Goal: Navigation & Orientation: Find specific page/section

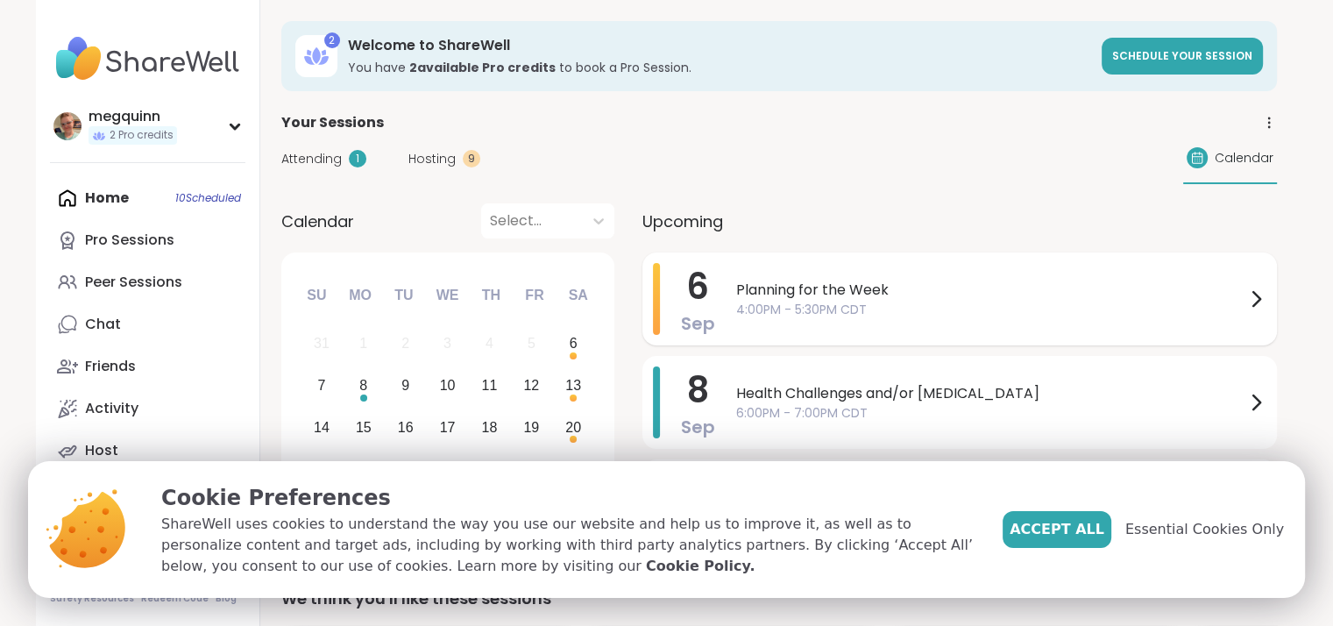
click at [943, 294] on span "Planning for the Week" at bounding box center [990, 290] width 509 height 21
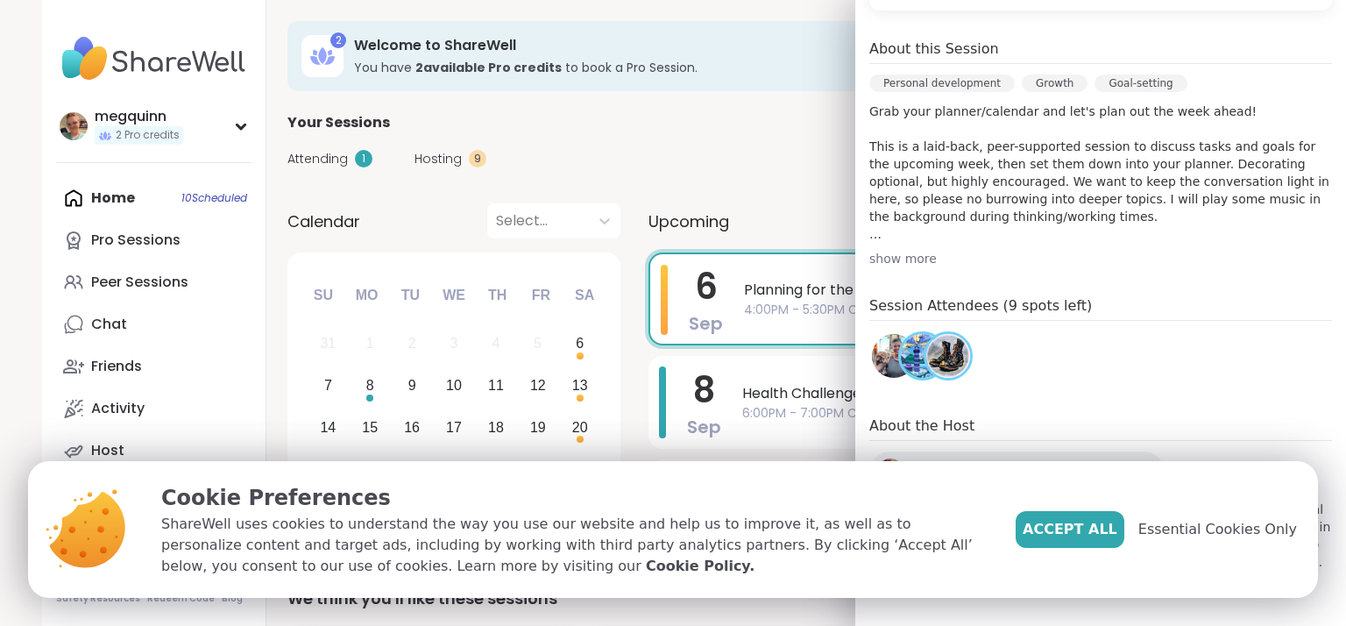
scroll to position [471, 0]
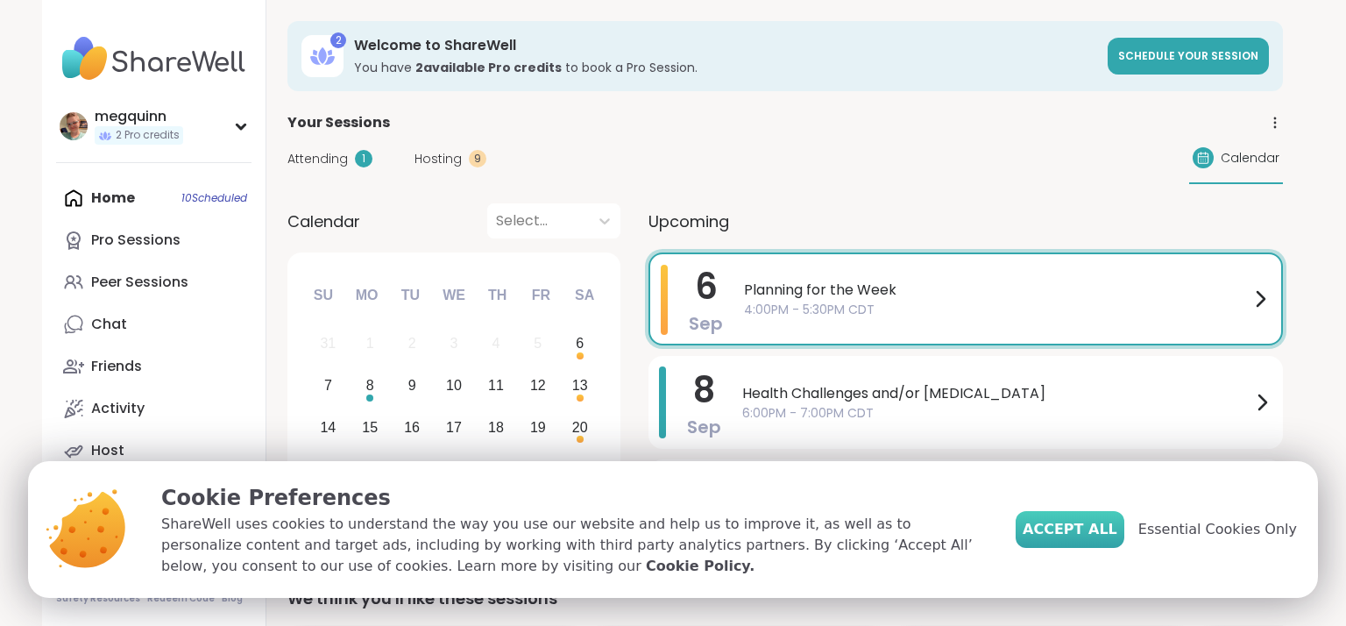
click at [1109, 534] on span "Accept All" at bounding box center [1070, 529] width 95 height 21
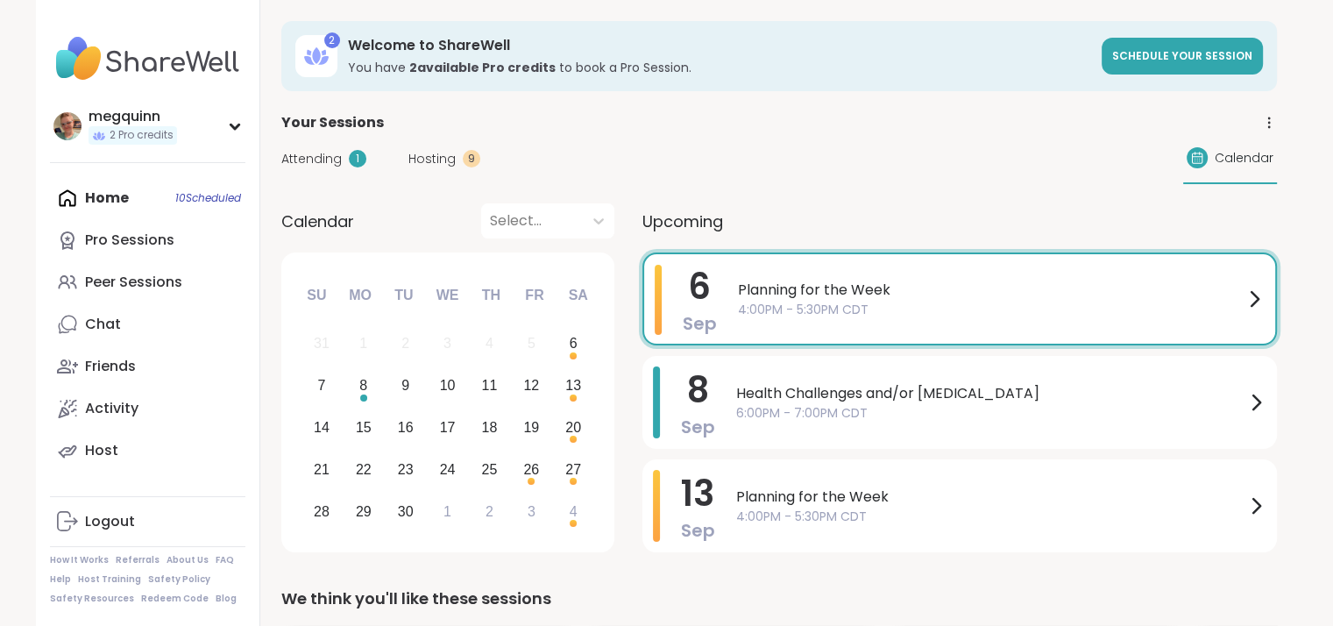
click at [1241, 295] on span "Planning for the Week" at bounding box center [991, 290] width 506 height 21
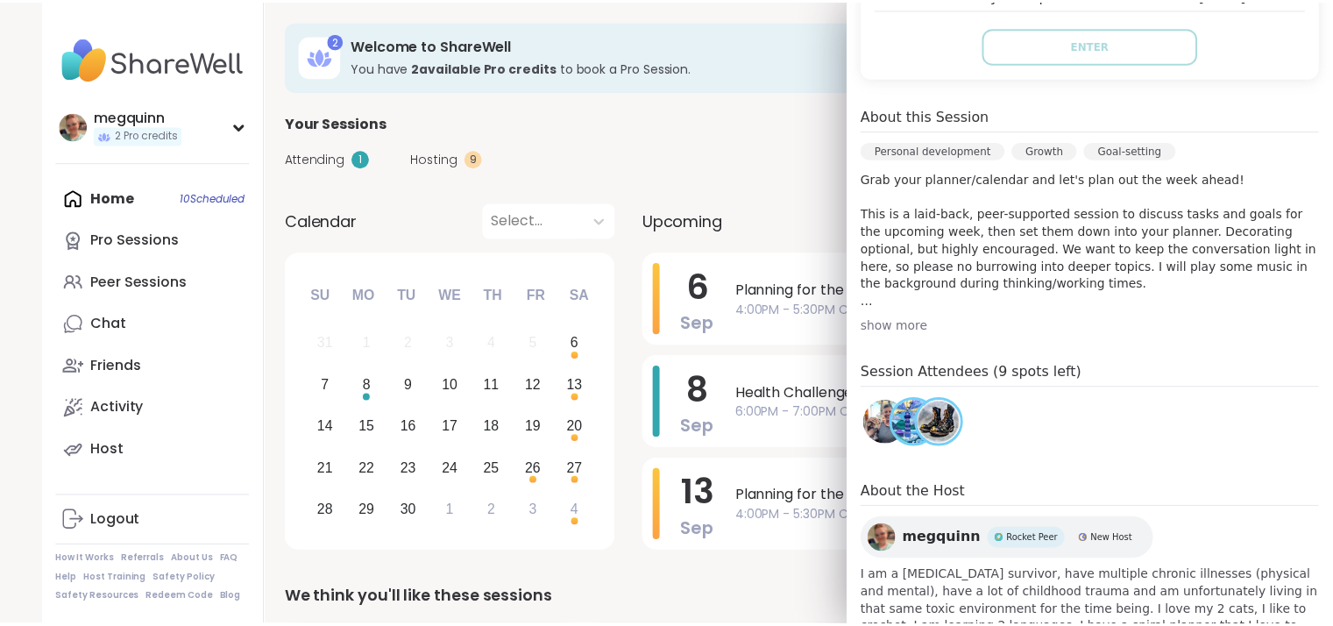
scroll to position [295, 0]
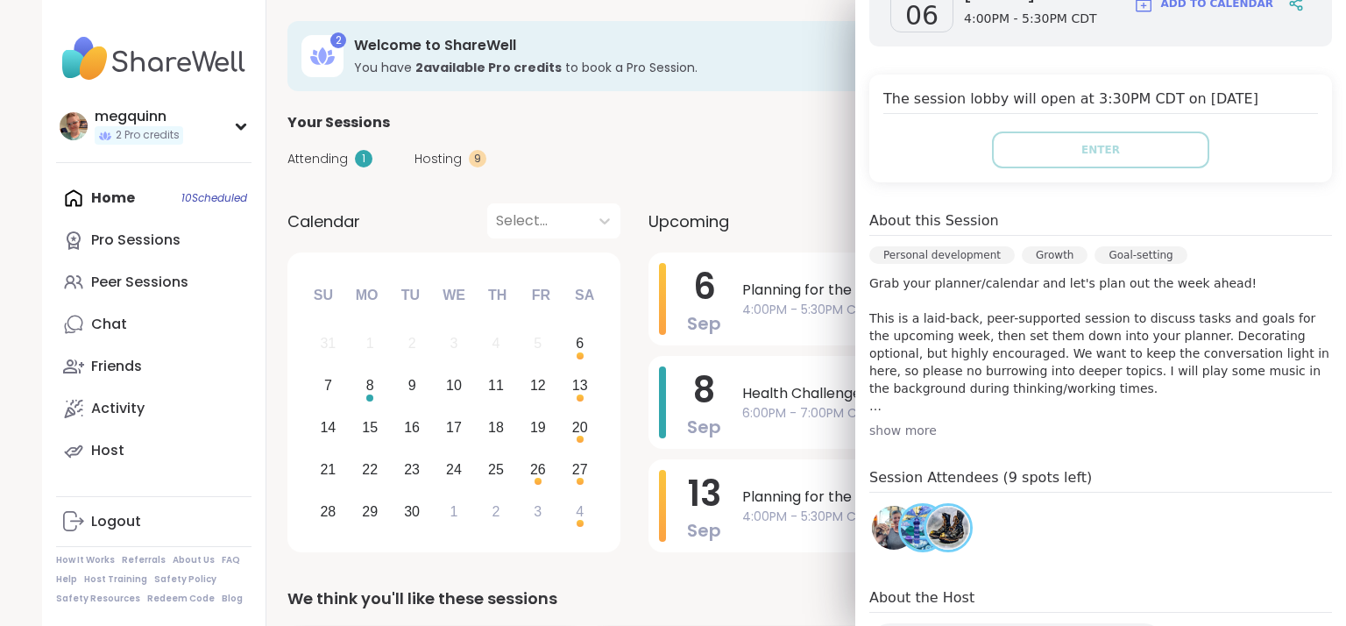
click at [698, 139] on div "Attending 1 Hosting 9 Calendar" at bounding box center [786, 158] width 996 height 51
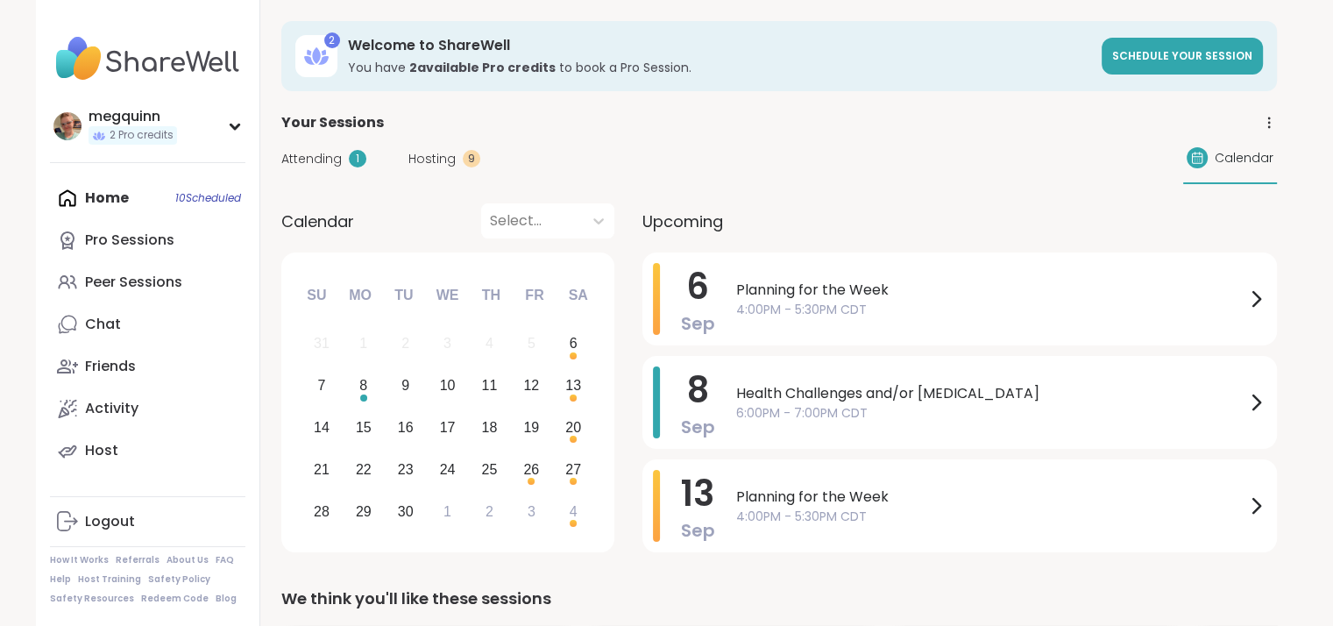
scroll to position [526, 0]
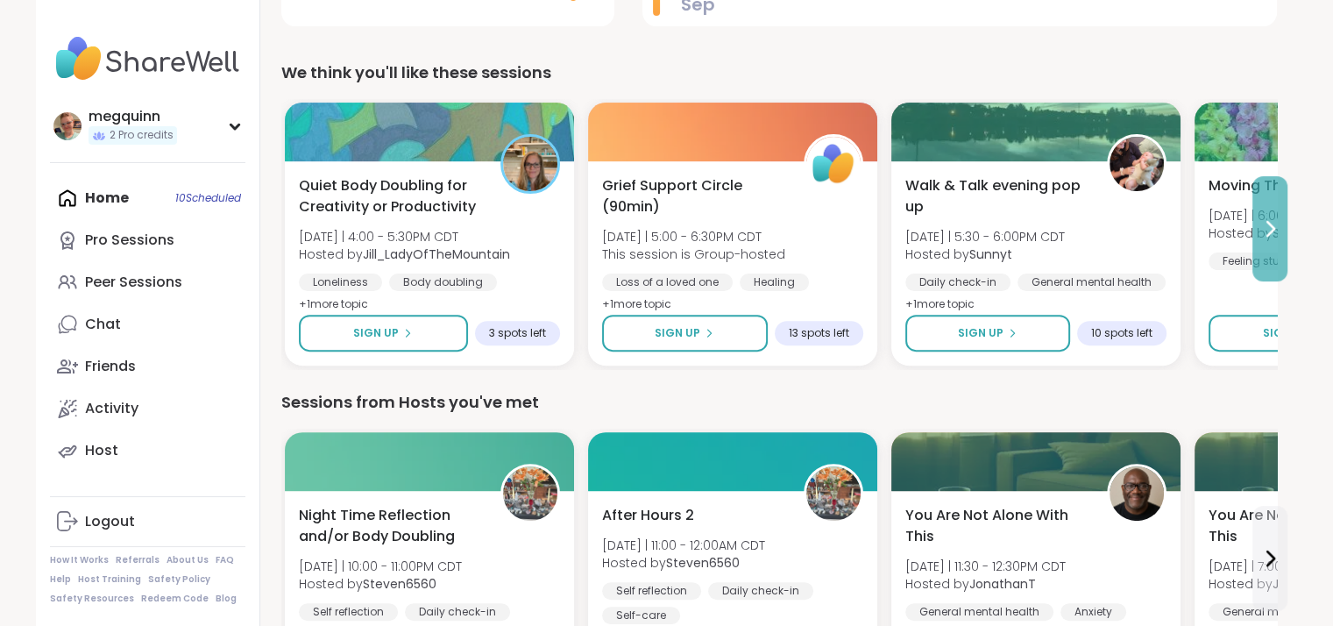
click at [1270, 233] on icon at bounding box center [1270, 228] width 21 height 21
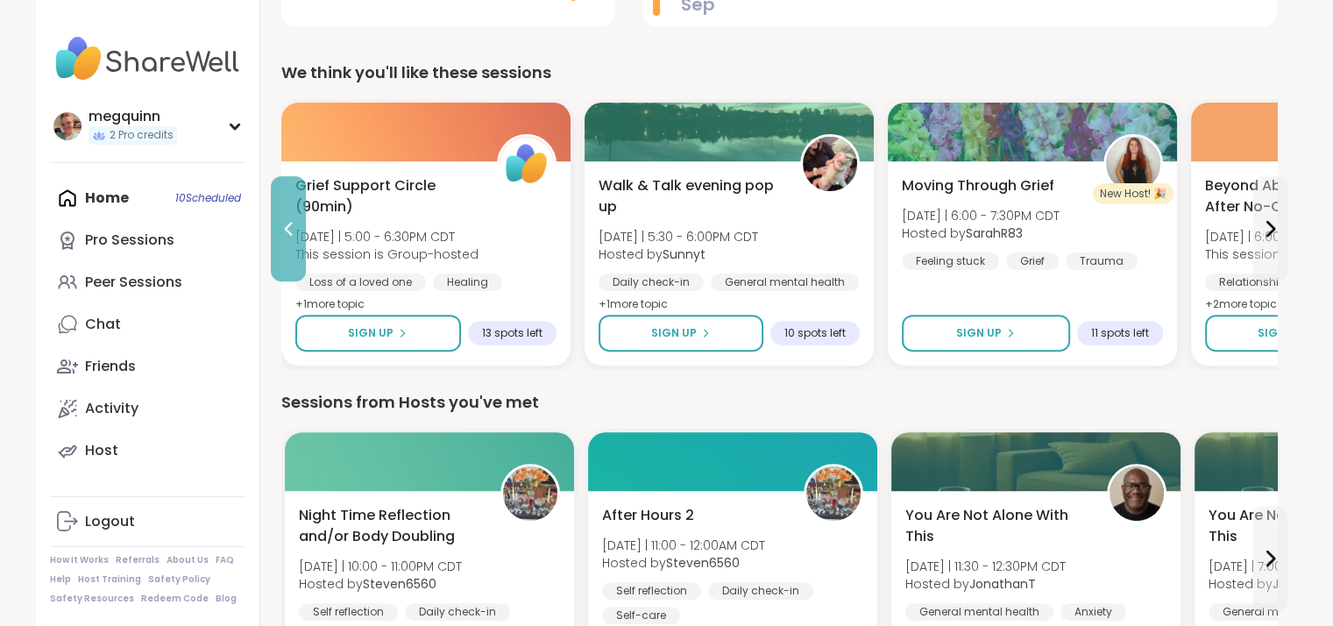
click at [284, 233] on icon at bounding box center [288, 228] width 21 height 21
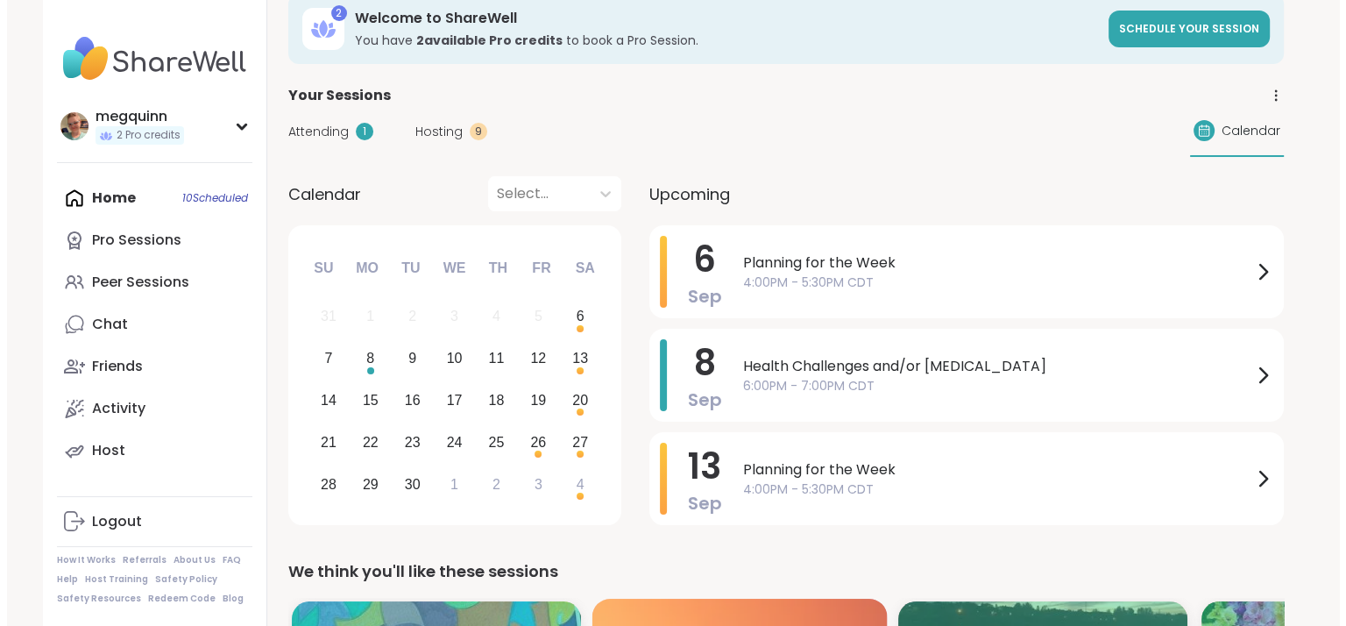
scroll to position [0, 0]
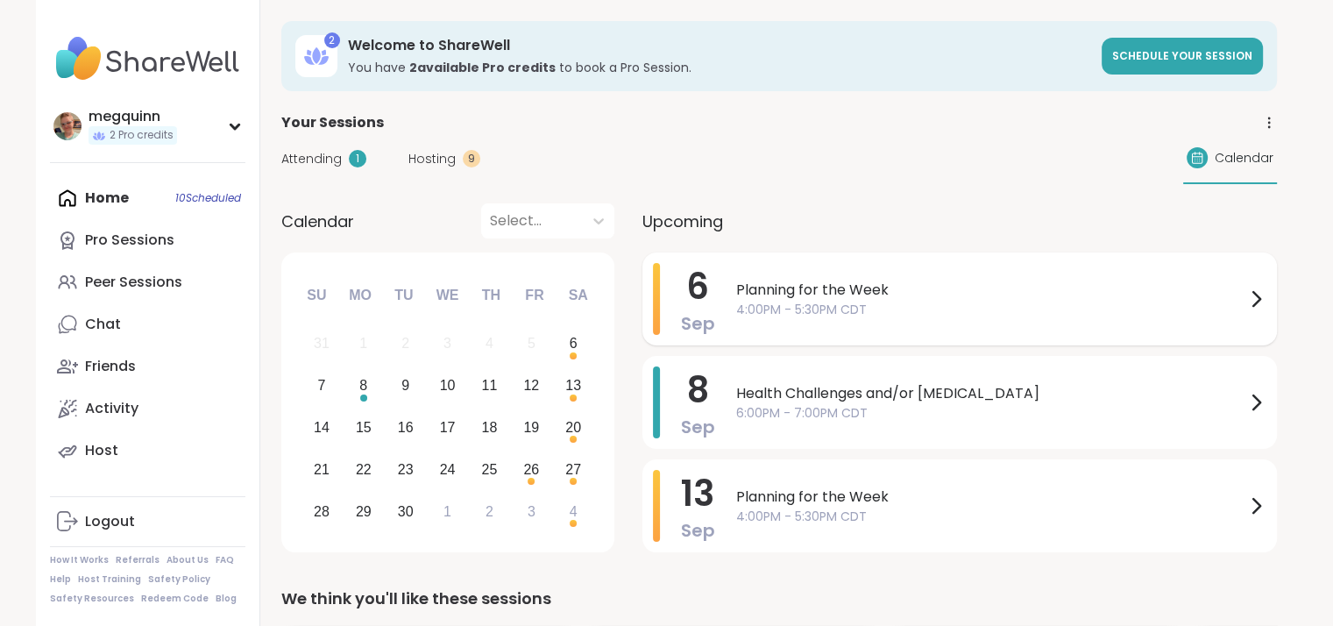
click at [887, 291] on span "Planning for the Week" at bounding box center [990, 290] width 509 height 21
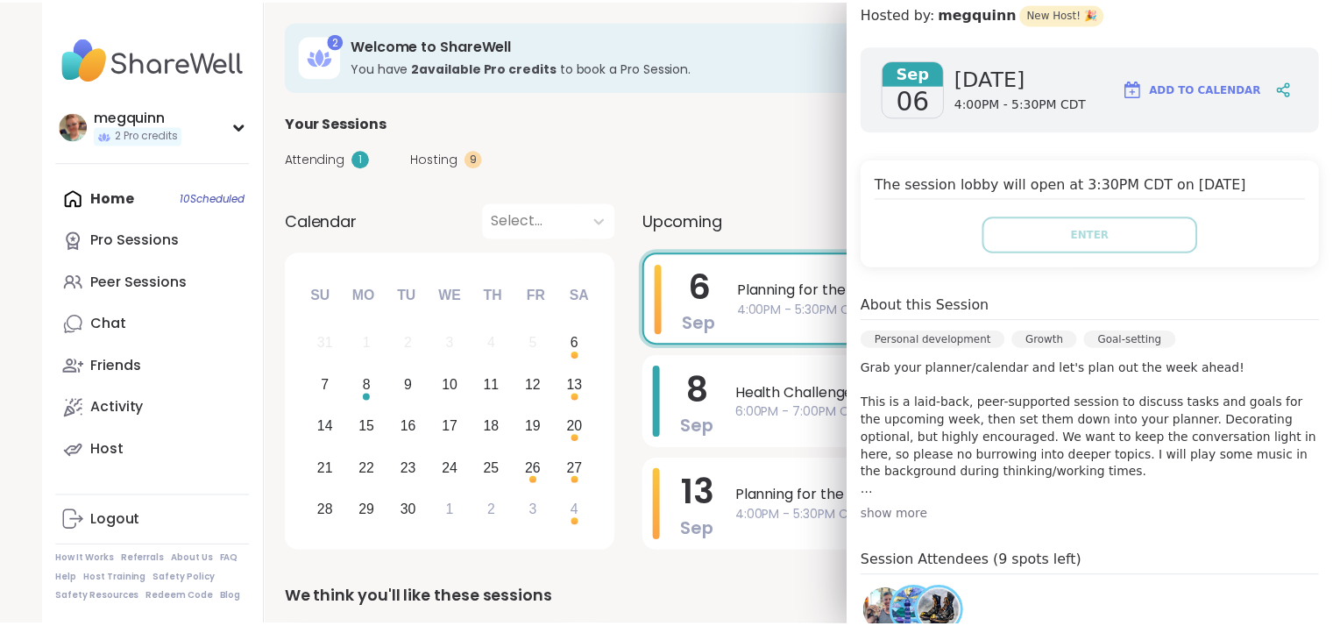
scroll to position [438, 0]
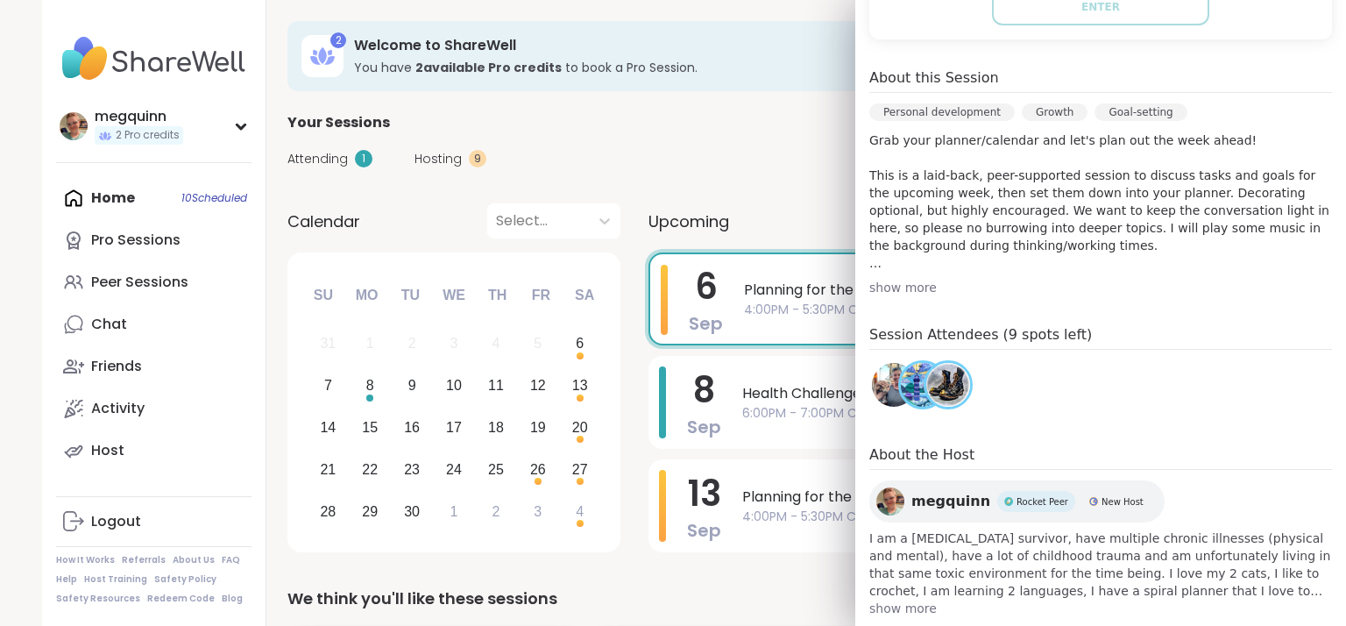
click at [937, 391] on img at bounding box center [949, 385] width 44 height 44
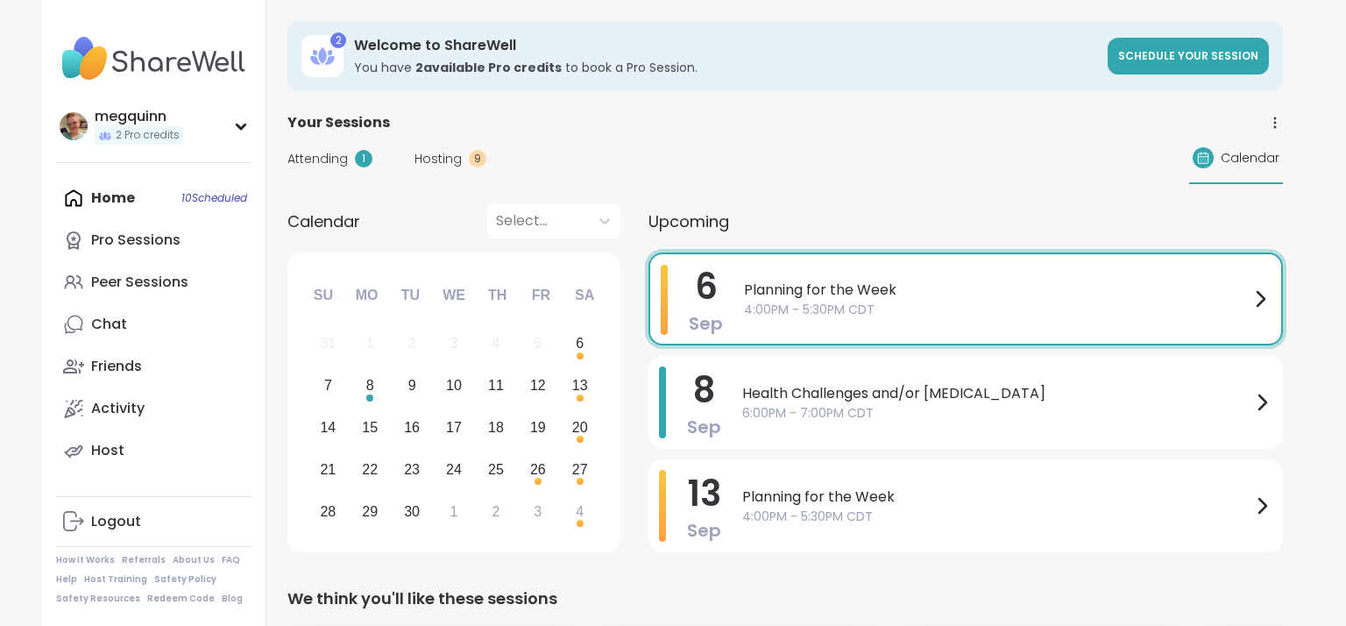
click at [705, 163] on div "Attending 1 Hosting 9 Calendar" at bounding box center [786, 158] width 996 height 51
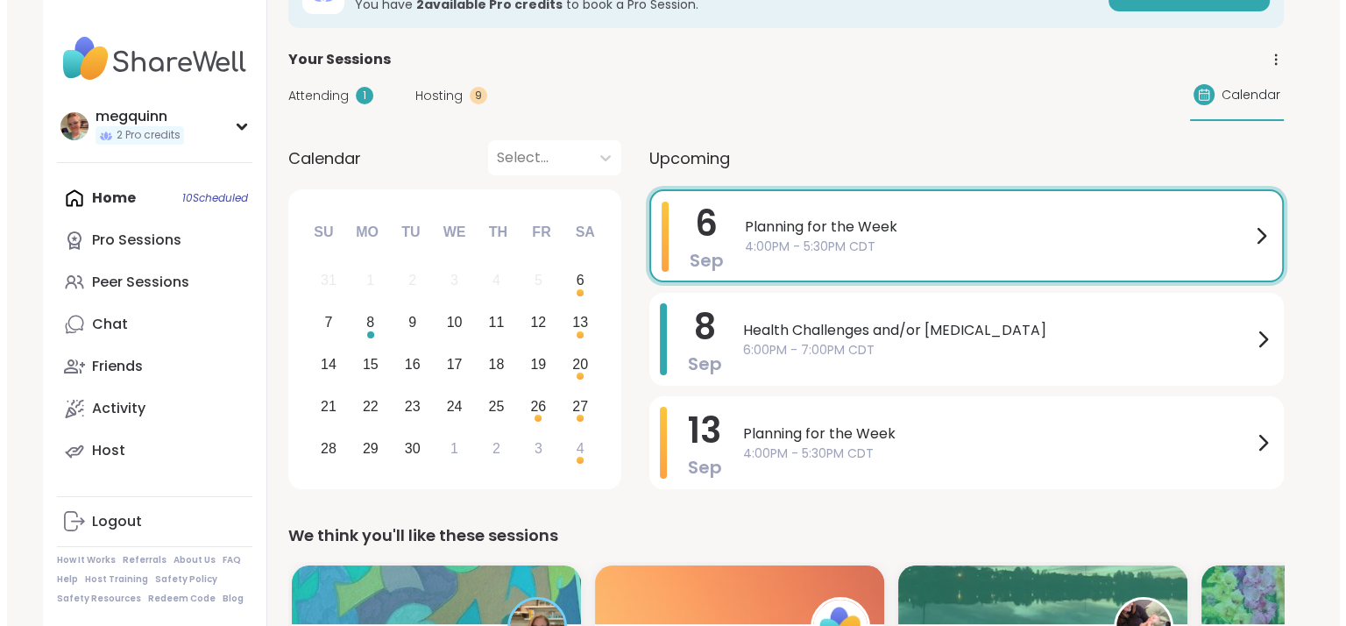
scroll to position [53, 0]
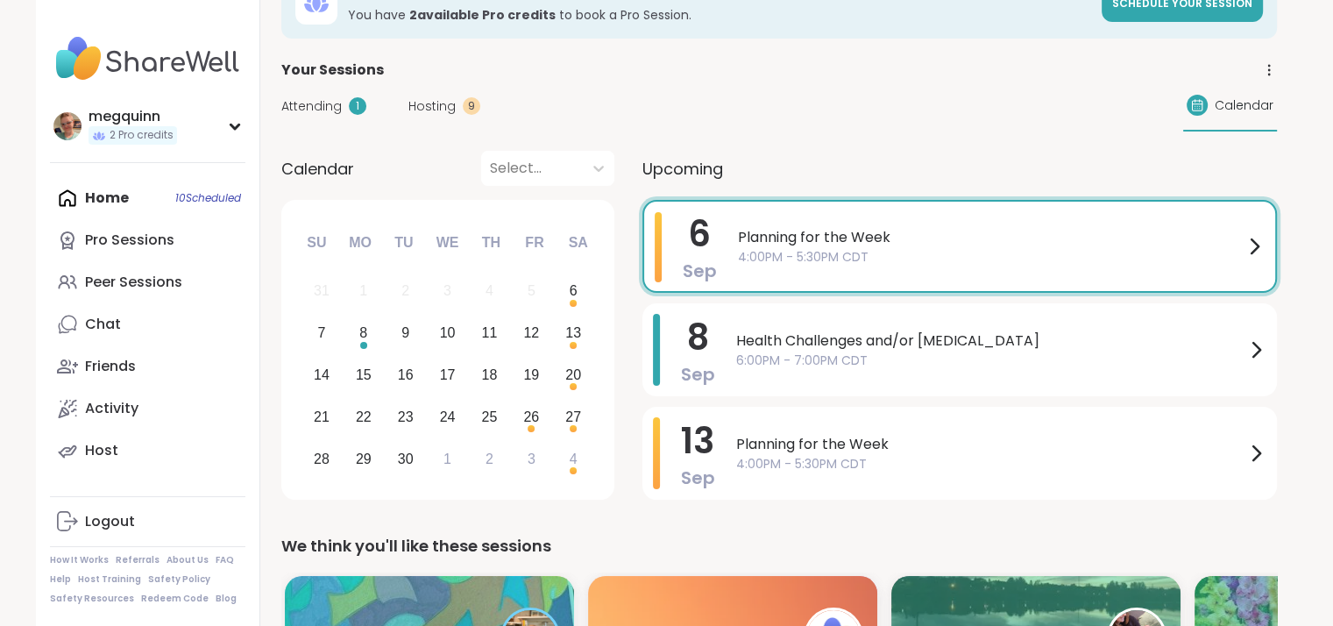
click at [821, 248] on span "4:00PM - 5:30PM CDT" at bounding box center [991, 257] width 506 height 18
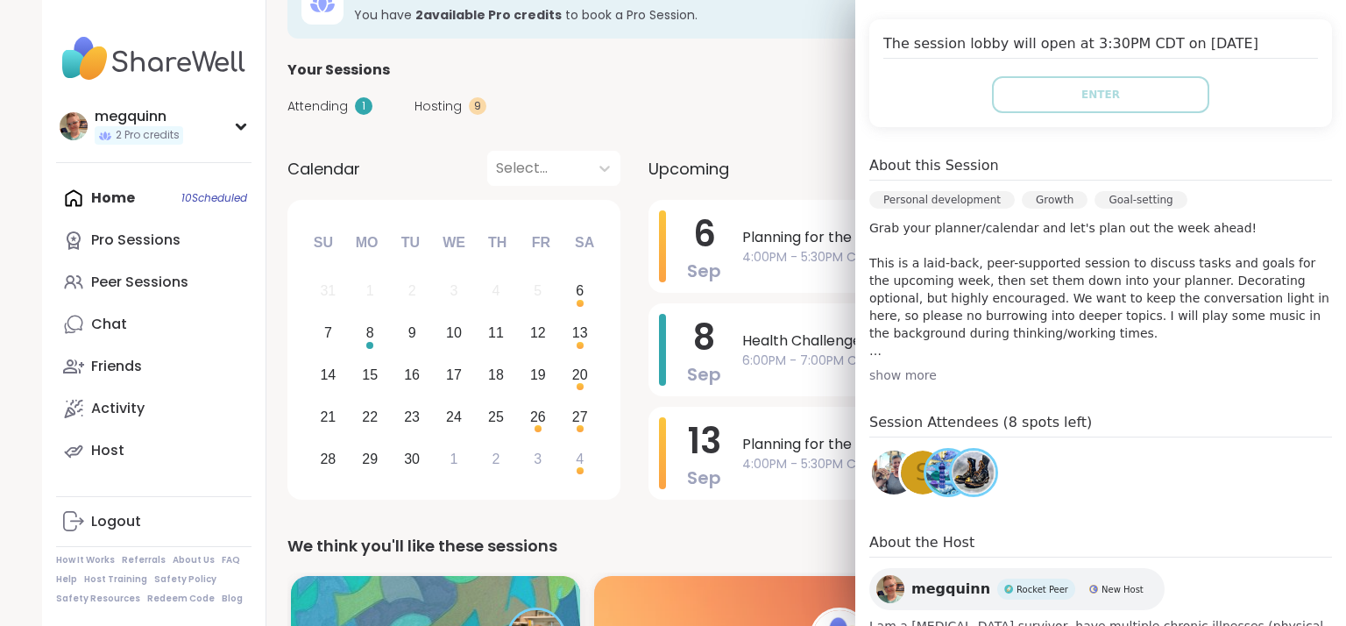
scroll to position [438, 0]
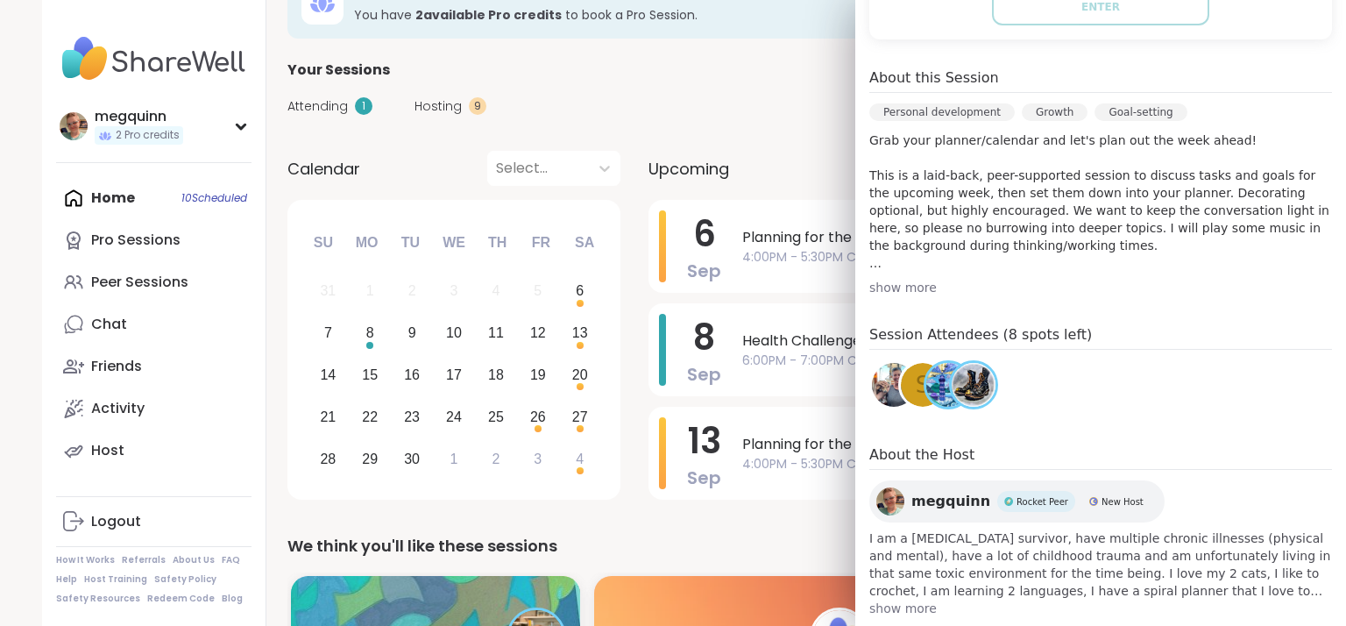
click at [916, 393] on span "s" at bounding box center [923, 385] width 15 height 34
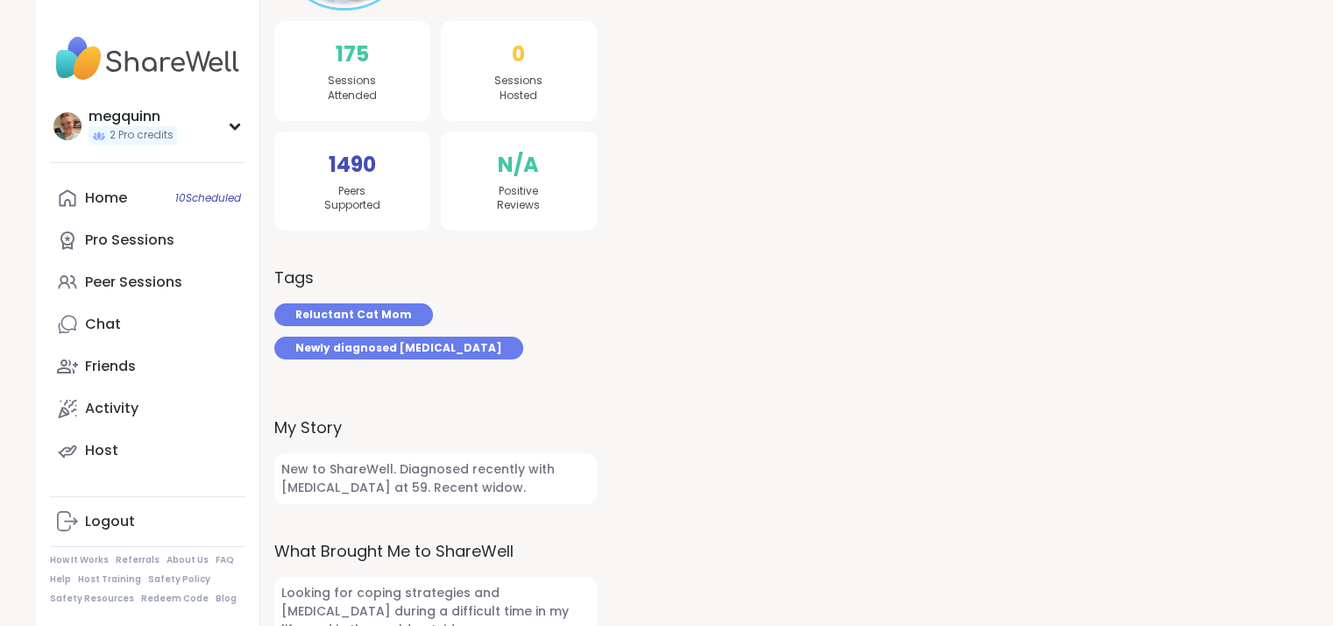
scroll to position [146, 0]
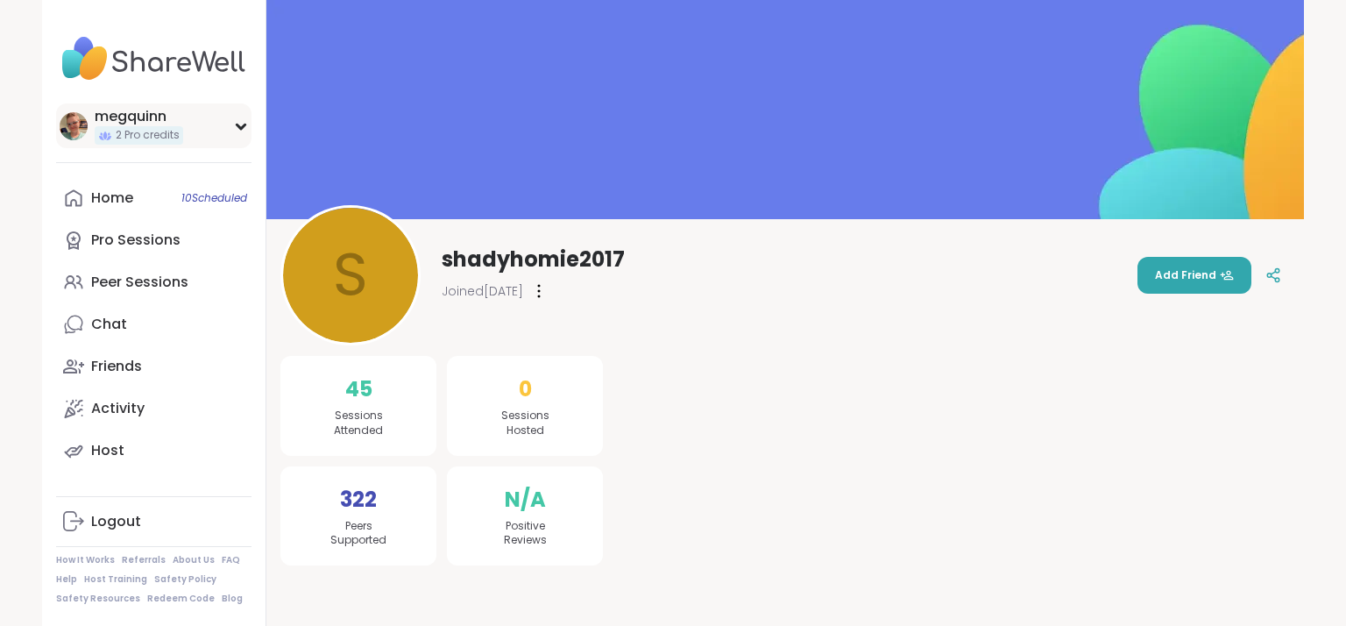
click at [219, 131] on div "megquinn 2 Pro credits" at bounding box center [153, 125] width 195 height 45
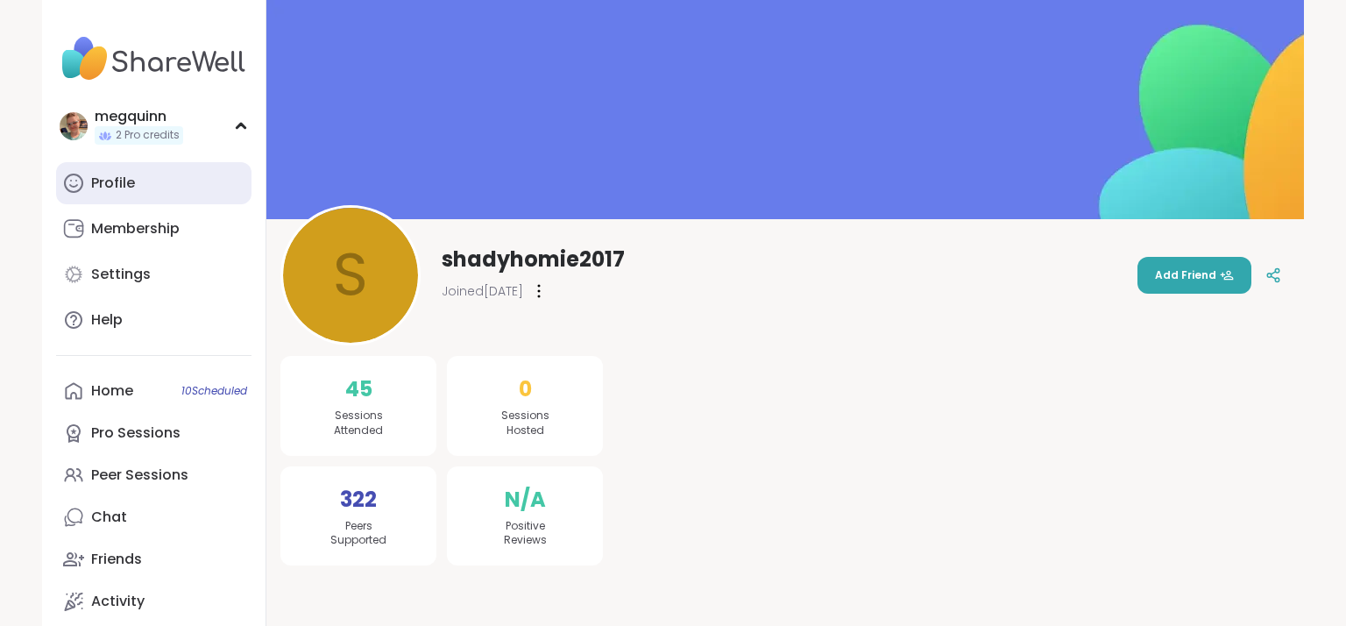
click at [156, 185] on link "Profile" at bounding box center [153, 183] width 195 height 42
